Goal: Task Accomplishment & Management: Manage account settings

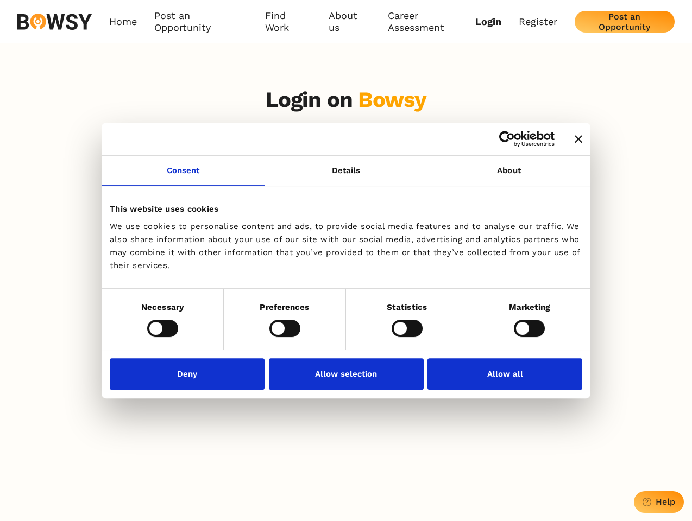
click at [575, 140] on icon "Close banner" at bounding box center [579, 139] width 8 height 8
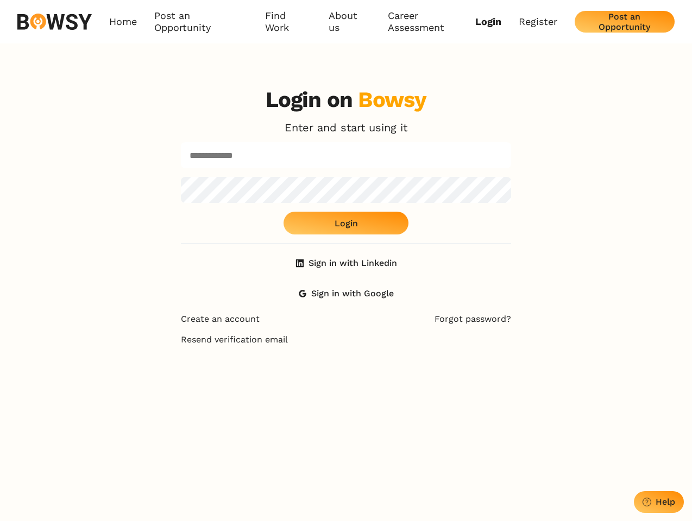
click at [183, 177] on body "Consent Details [#IABV2SETTINGS#] About This website uses cookies We use cookie…" at bounding box center [346, 448] width 692 height 896
click at [509, 177] on div "Login on Bowsy Enter and start using it Login Sign in with Linkedin Sign in wit…" at bounding box center [346, 196] width 330 height 218
click at [162, 328] on div "Login on Bowsy Enter and start using it Login Sign in with Linkedin Sign in wit…" at bounding box center [346, 338] width 692 height 521
click at [285, 328] on div "Login on Bowsy Enter and start using it Login Sign in with Linkedin Sign in wit…" at bounding box center [346, 338] width 348 height 521
click at [407, 328] on div "Login on Bowsy Enter and start using it Login Sign in with Linkedin Sign in wit…" at bounding box center [346, 338] width 348 height 521
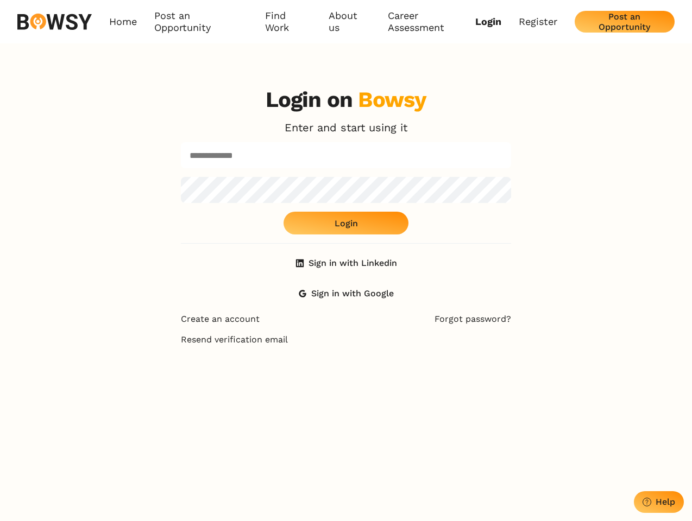
click at [529, 328] on div "Login on Bowsy Enter and start using it Login Sign in with Linkedin Sign in wit…" at bounding box center [346, 338] width 692 height 521
click at [190, 374] on div "Login on Bowsy Enter and start using it Login Sign in with Linkedin Sign in wit…" at bounding box center [346, 338] width 348 height 521
click at [346, 374] on div "Login on Bowsy Enter and start using it Login Sign in with Linkedin Sign in wit…" at bounding box center [346, 338] width 348 height 521
